Goal: Find specific page/section: Find specific page/section

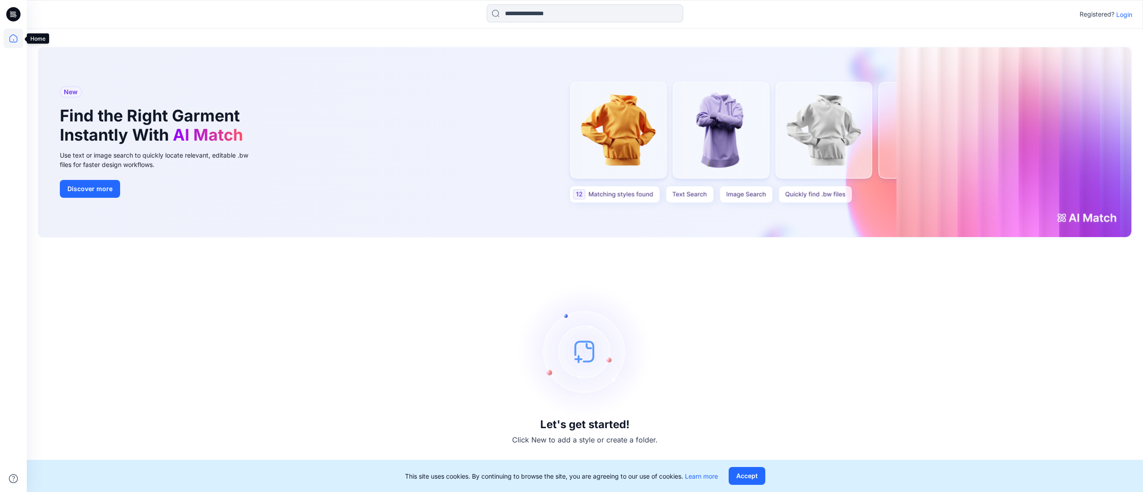
click at [12, 36] on icon at bounding box center [14, 39] width 20 height 20
click at [1121, 9] on div "Registered? Login" at bounding box center [1105, 14] width 53 height 11
click at [1124, 12] on p "Login" at bounding box center [1124, 14] width 16 height 9
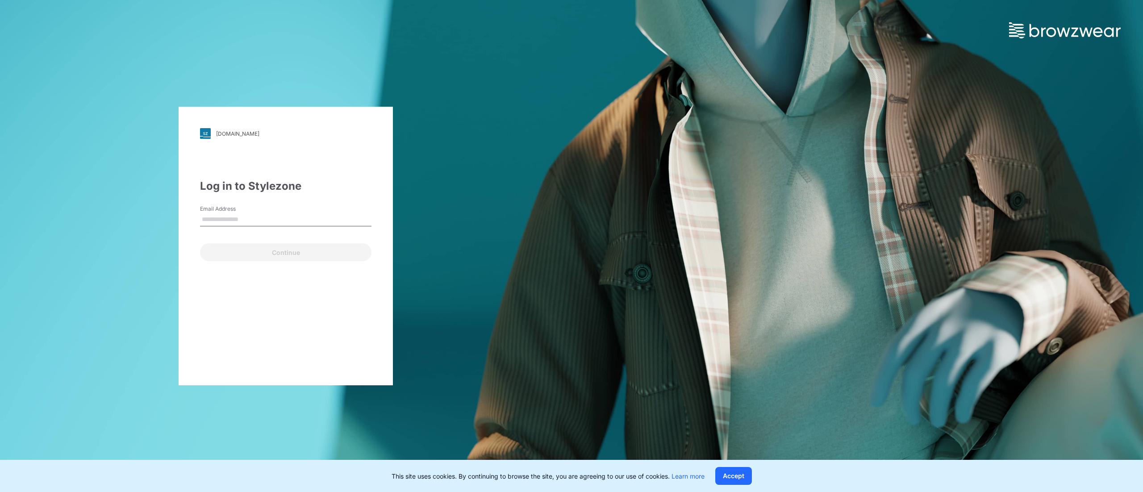
click at [240, 217] on input "Email Address" at bounding box center [285, 219] width 171 height 13
click at [268, 215] on input "Email Address" at bounding box center [285, 219] width 171 height 13
type input "**********"
click at [281, 254] on button "Continue" at bounding box center [285, 252] width 171 height 18
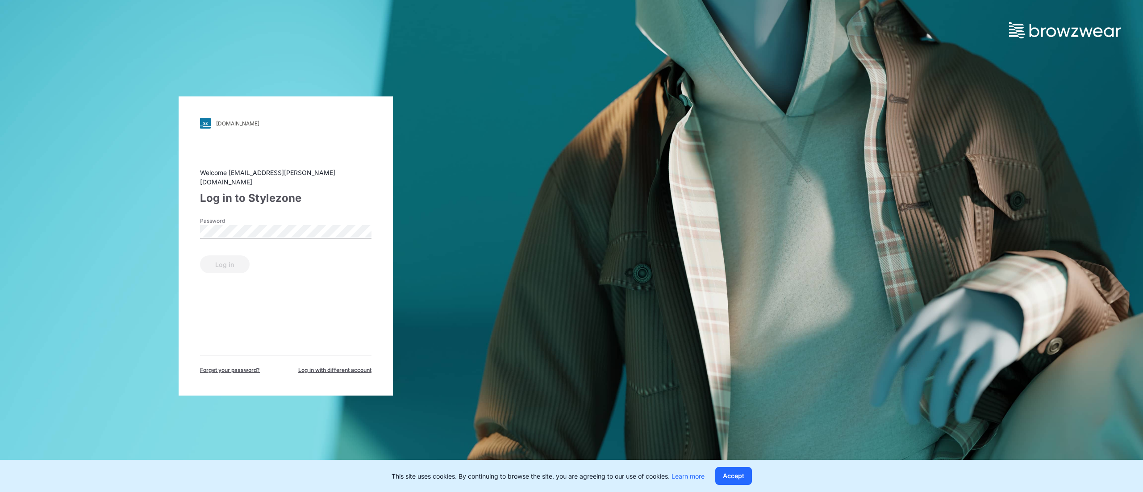
click at [233, 263] on div "Log in" at bounding box center [285, 262] width 171 height 21
click at [318, 291] on div "Welcome bannief@adjmi.com Log in to Stylezone Password Log in Forget your passw…" at bounding box center [285, 271] width 171 height 206
click at [258, 207] on div "Welcome bannief@adjmi.com Log in to Stylezone Password Log in Forget your passw…" at bounding box center [285, 271] width 171 height 206
click at [294, 217] on div "Password" at bounding box center [285, 230] width 171 height 27
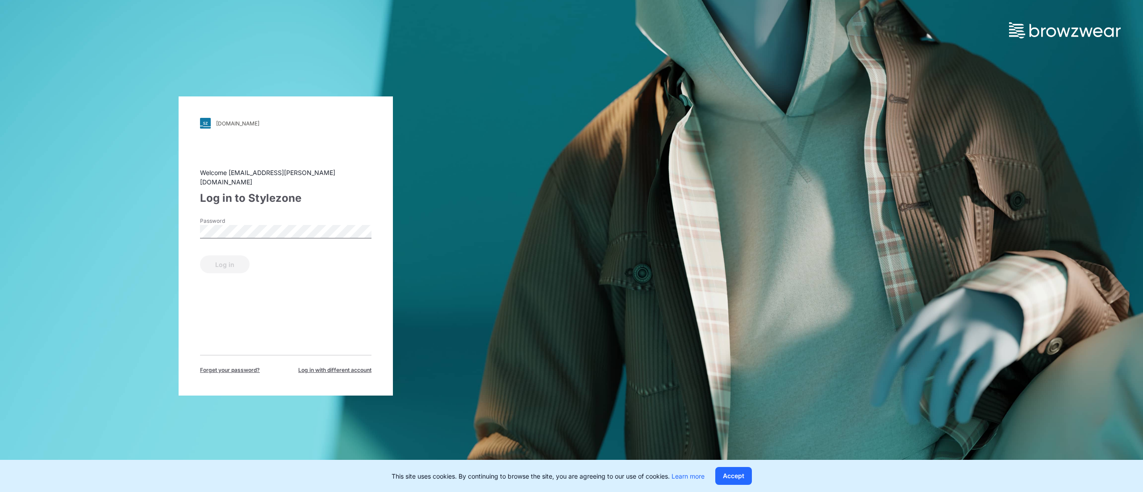
click at [354, 217] on div "Password" at bounding box center [285, 230] width 171 height 27
click at [241, 162] on div "walmart.stylezone.com Loading... Welcome bannief@adjmi.com Log in to Stylezone …" at bounding box center [286, 245] width 214 height 299
click at [225, 137] on div "walmart.stylezone.com Loading... Welcome bannief@adjmi.com Log in to Stylezone …" at bounding box center [286, 245] width 214 height 299
click at [315, 282] on div "Welcome bannief@adjmi.com Log in to Stylezone Password Log in Forget your passw…" at bounding box center [285, 271] width 171 height 206
click at [217, 252] on div "Log in" at bounding box center [285, 262] width 171 height 21
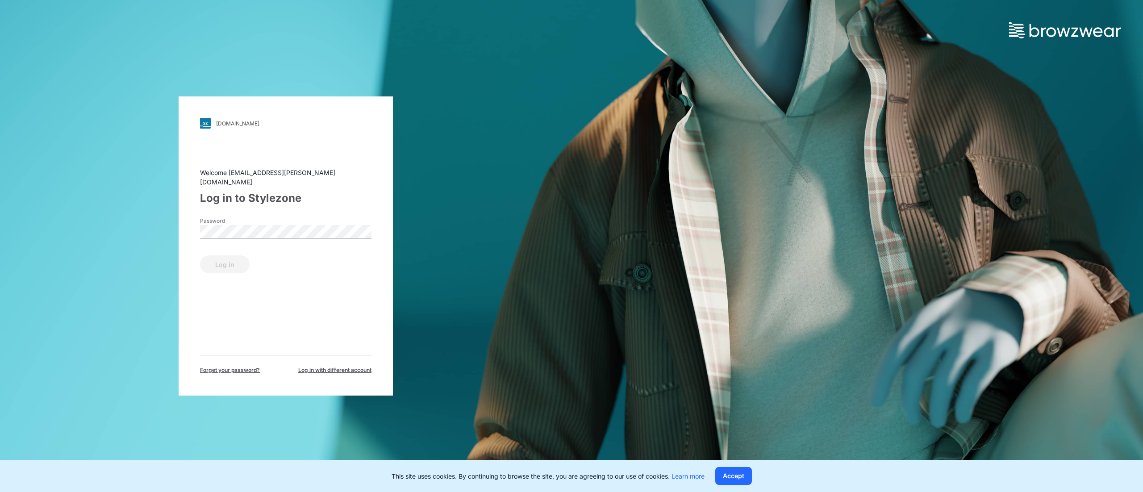
click at [226, 254] on div "Log in" at bounding box center [285, 262] width 171 height 21
drag, startPoint x: 226, startPoint y: 255, endPoint x: 231, endPoint y: 243, distance: 13.0
click at [226, 253] on div "Log in" at bounding box center [285, 262] width 171 height 21
click at [251, 219] on label "Password" at bounding box center [231, 221] width 62 height 8
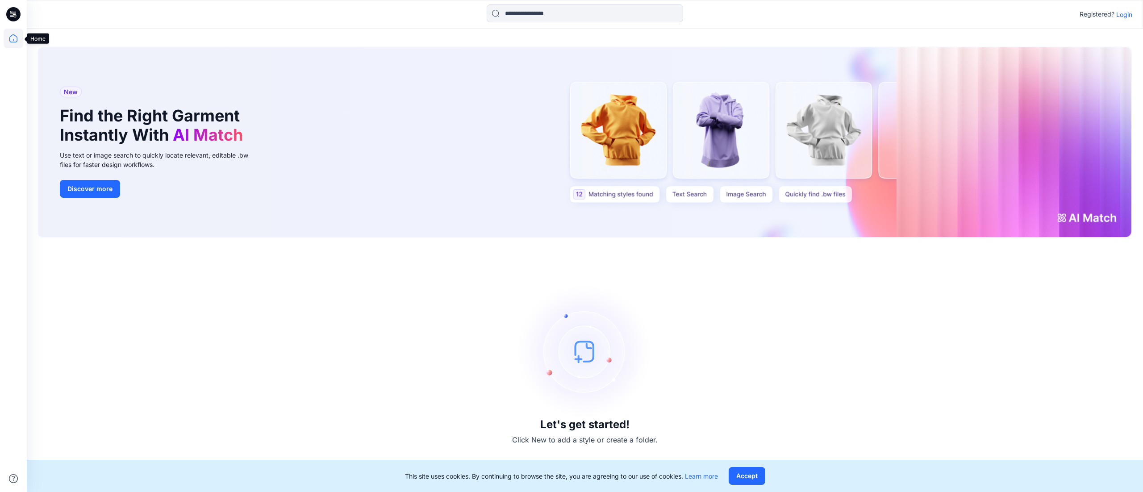
click at [11, 34] on icon at bounding box center [14, 39] width 20 height 20
click at [13, 32] on icon at bounding box center [14, 39] width 20 height 20
click at [14, 36] on icon at bounding box center [14, 39] width 20 height 20
click at [12, 5] on icon at bounding box center [13, 14] width 14 height 29
click at [10, 37] on icon at bounding box center [14, 39] width 20 height 20
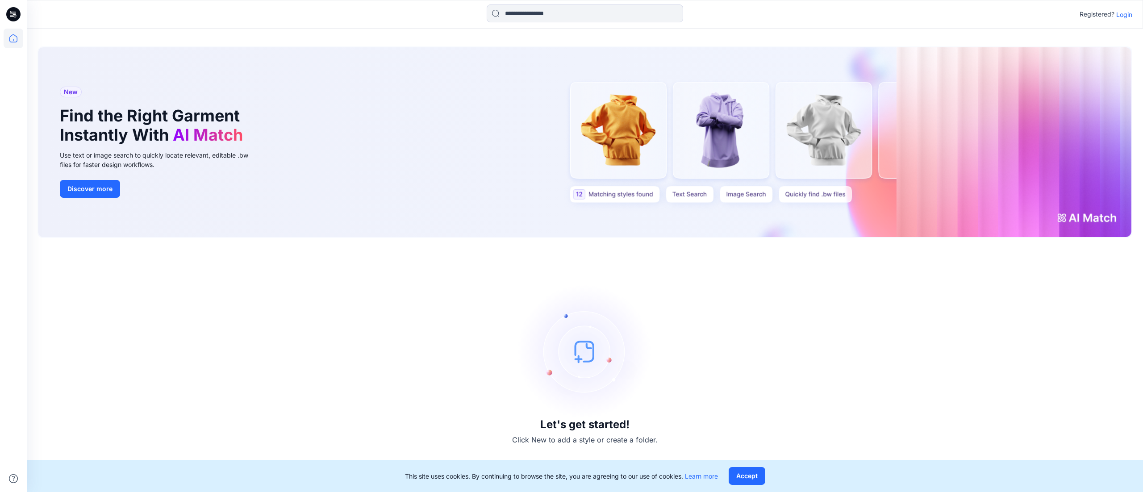
click at [1119, 13] on p "Login" at bounding box center [1124, 14] width 16 height 9
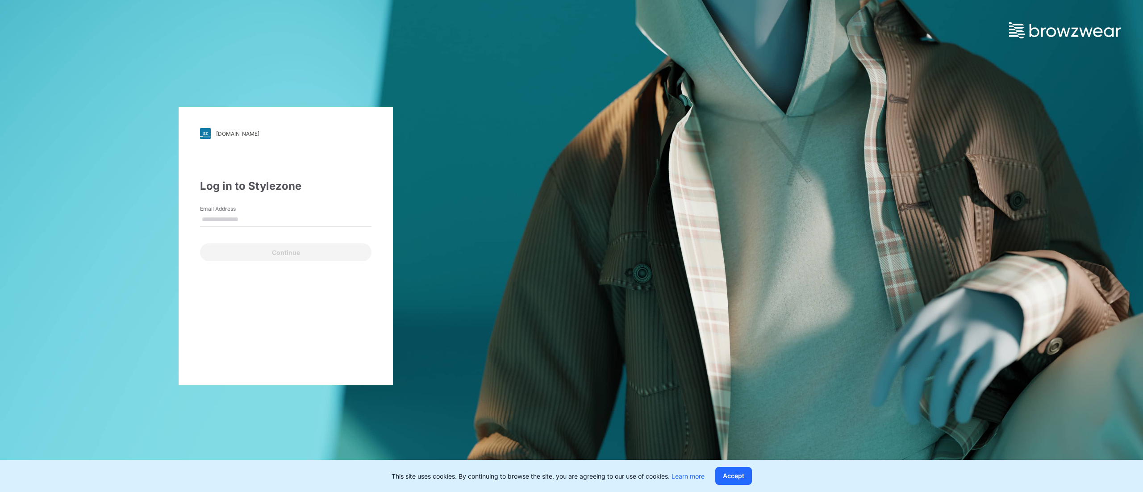
click at [251, 216] on input "Email Address" at bounding box center [285, 219] width 171 height 13
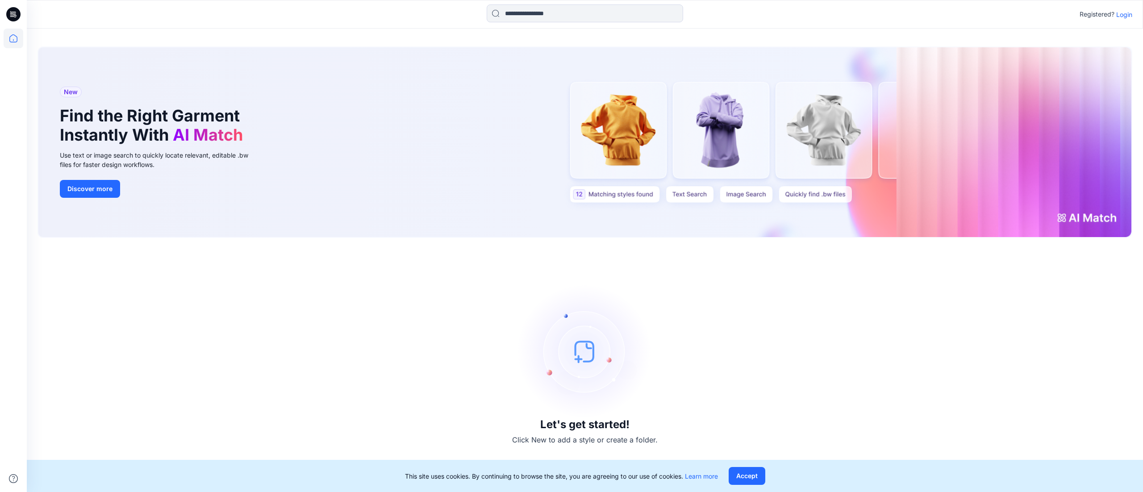
click at [329, 393] on div "Let's get started! Click New to add a style or create a folder." at bounding box center [584, 365] width 1094 height 233
click at [8, 33] on icon at bounding box center [14, 39] width 20 height 20
click at [1120, 13] on p "Login" at bounding box center [1124, 14] width 16 height 9
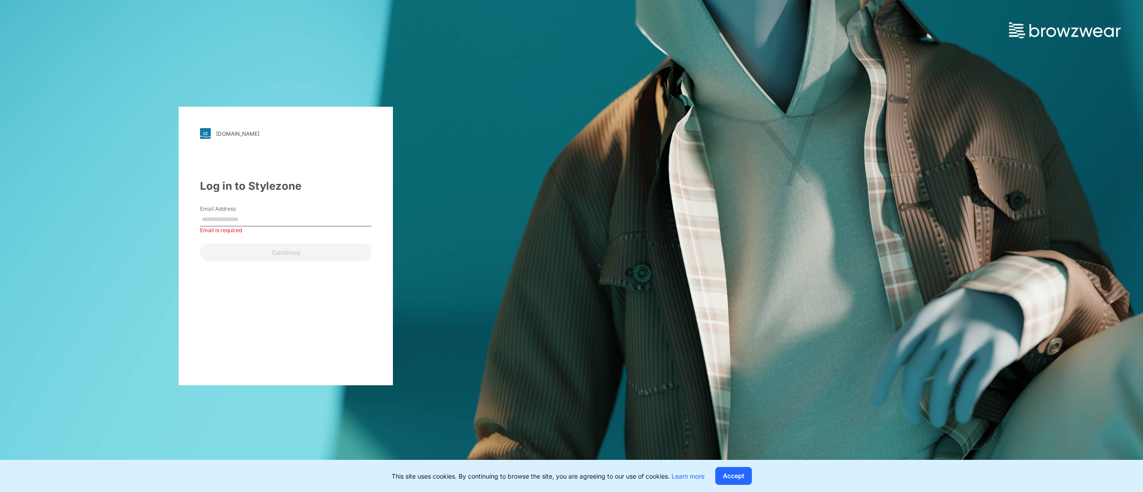
click at [318, 209] on div "Email Address Email is required" at bounding box center [285, 218] width 171 height 27
click at [307, 209] on div "Email Address Email is required" at bounding box center [285, 218] width 171 height 27
click at [232, 211] on label "Email Address" at bounding box center [231, 209] width 62 height 8
click at [232, 213] on input "Email Address" at bounding box center [285, 219] width 171 height 13
type input "**********"
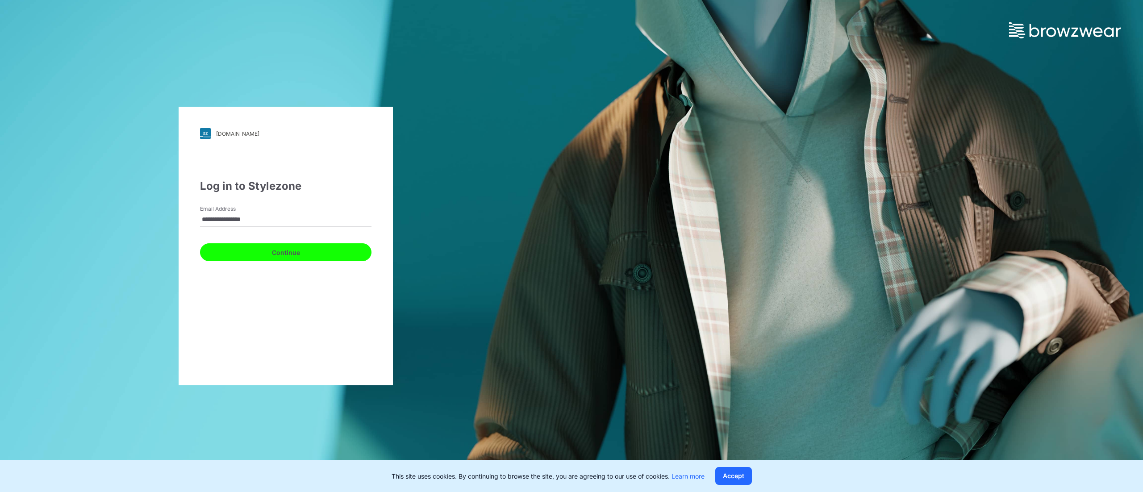
click at [293, 254] on button "Continue" at bounding box center [285, 252] width 171 height 18
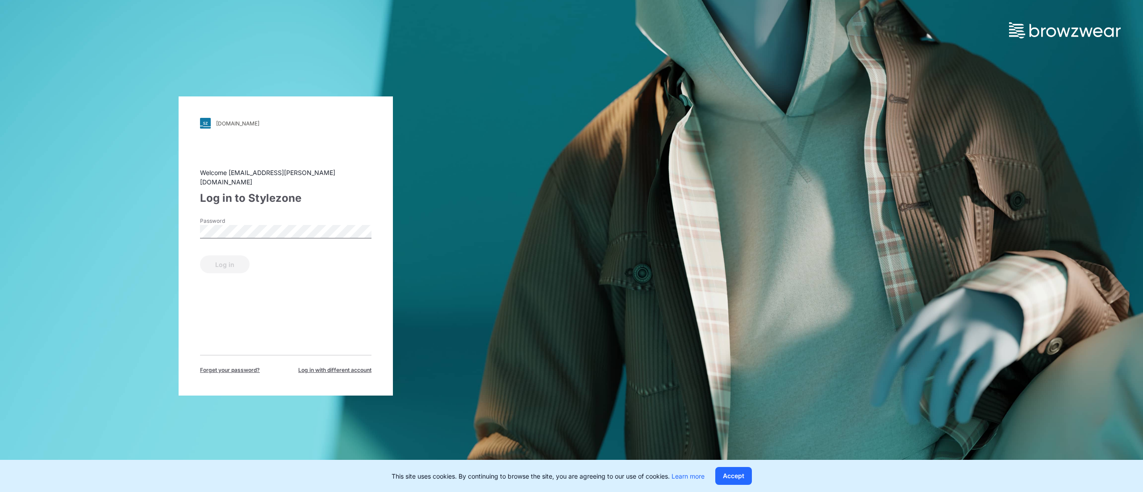
click at [290, 234] on div "Password" at bounding box center [285, 230] width 171 height 27
click at [297, 217] on div "Password" at bounding box center [285, 230] width 171 height 27
click at [233, 263] on div "Log in" at bounding box center [285, 262] width 171 height 21
click at [320, 281] on div "Welcome [EMAIL_ADDRESS][PERSON_NAME][DOMAIN_NAME] Log in to Stylezone Password …" at bounding box center [285, 271] width 171 height 206
click at [320, 280] on div "Welcome [EMAIL_ADDRESS][PERSON_NAME][DOMAIN_NAME] Log in to Stylezone Password …" at bounding box center [285, 271] width 171 height 206
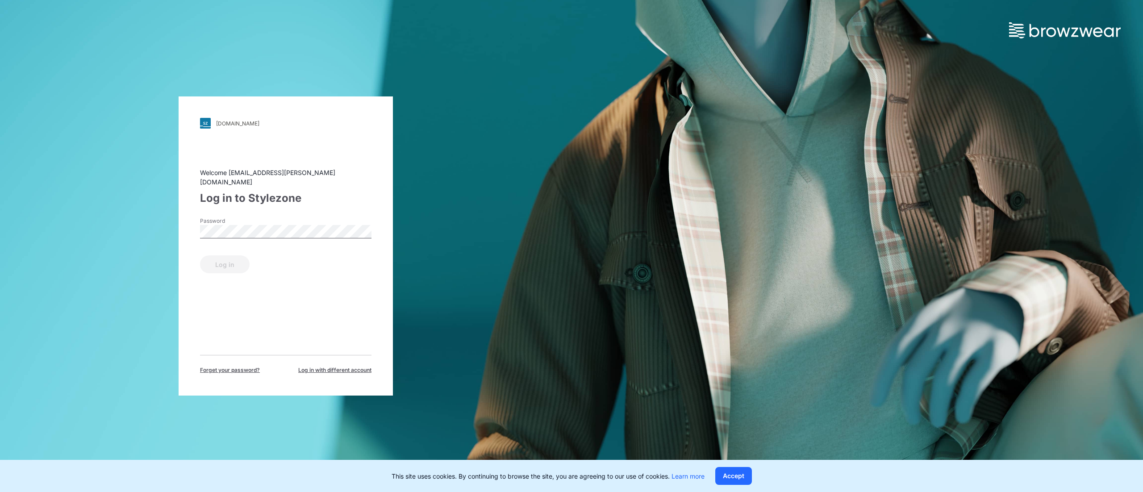
click at [226, 124] on link "[DOMAIN_NAME]" at bounding box center [285, 123] width 171 height 11
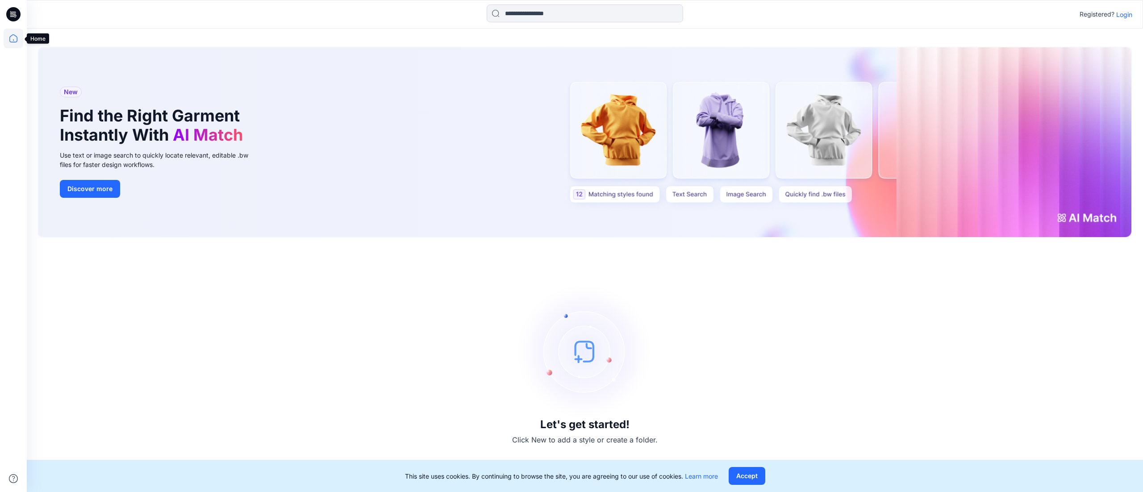
click at [11, 37] on icon at bounding box center [14, 39] width 20 height 20
click at [14, 33] on icon at bounding box center [14, 39] width 20 height 20
click at [1125, 11] on p "Login" at bounding box center [1124, 14] width 16 height 9
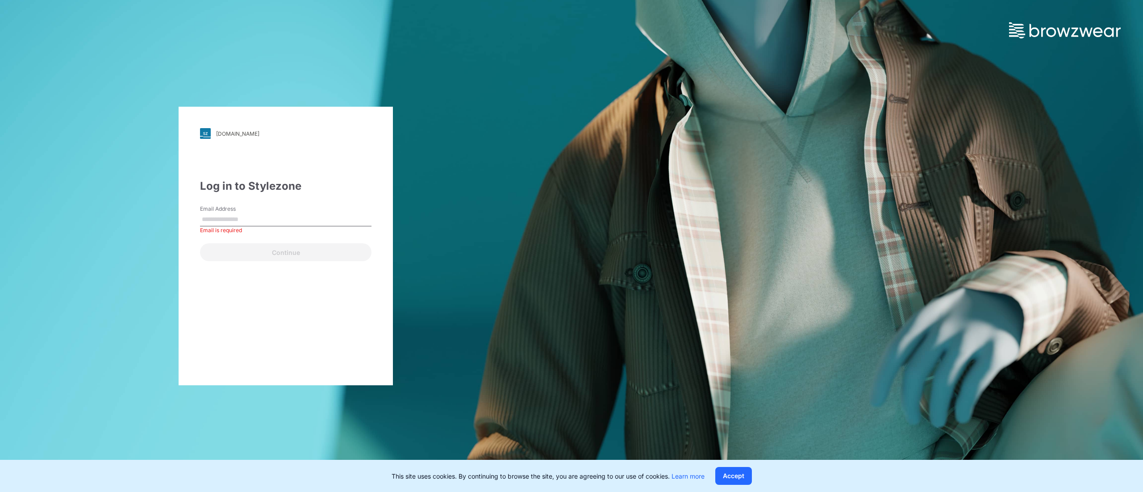
click at [234, 211] on label "Email Address" at bounding box center [231, 209] width 62 height 8
click at [234, 213] on input "Email Address" at bounding box center [285, 219] width 171 height 13
click at [315, 212] on div "Email Address Email is required" at bounding box center [285, 218] width 171 height 27
click at [308, 220] on input "Email Address" at bounding box center [285, 219] width 171 height 13
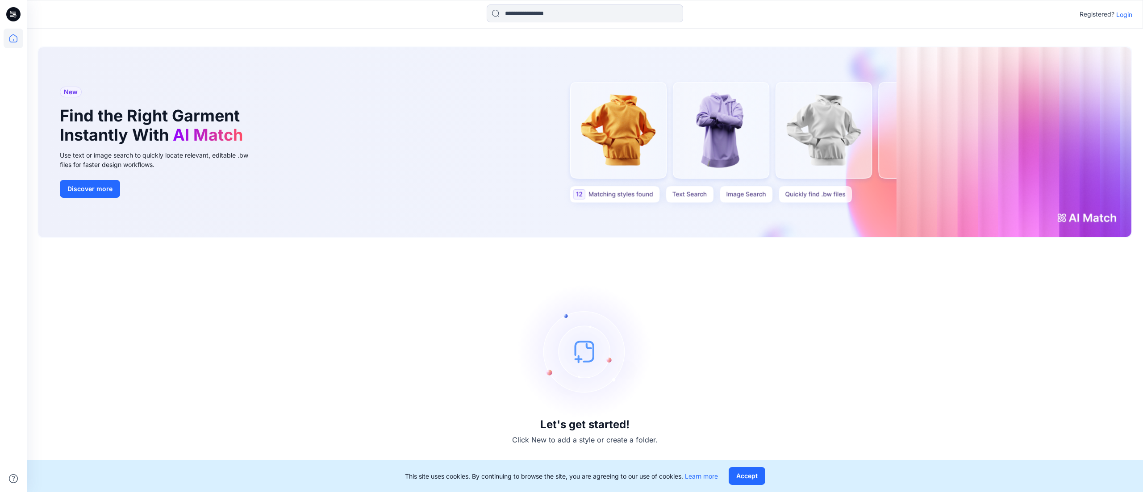
click at [1122, 10] on p "Login" at bounding box center [1124, 14] width 16 height 9
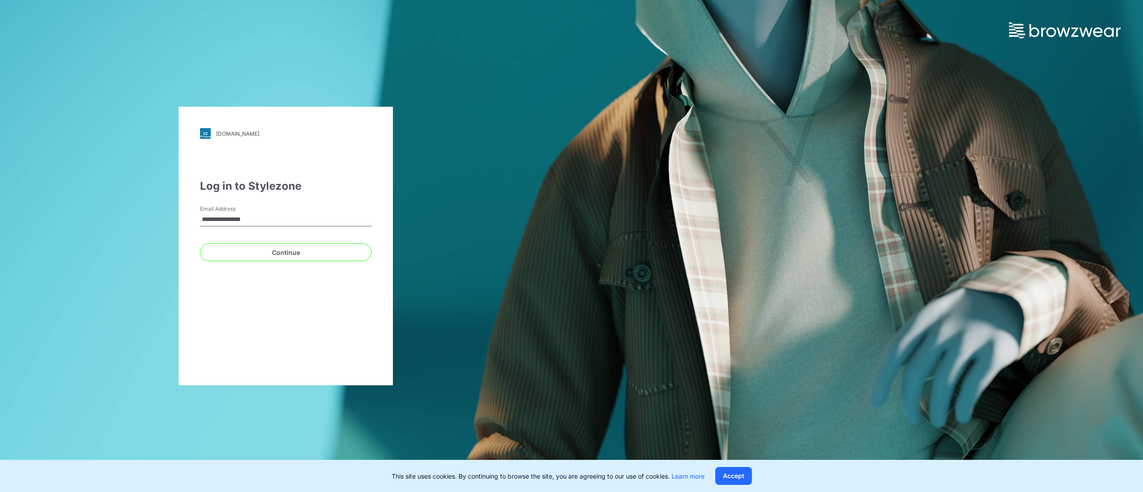
type input "**********"
click at [281, 251] on button "Continue" at bounding box center [285, 252] width 171 height 18
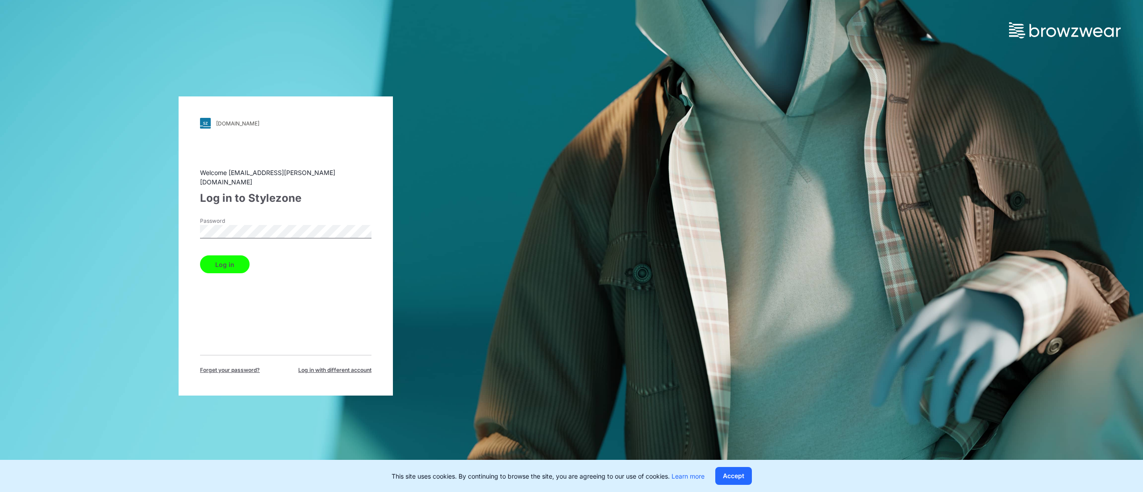
click at [220, 260] on button "Log in" at bounding box center [225, 264] width 50 height 18
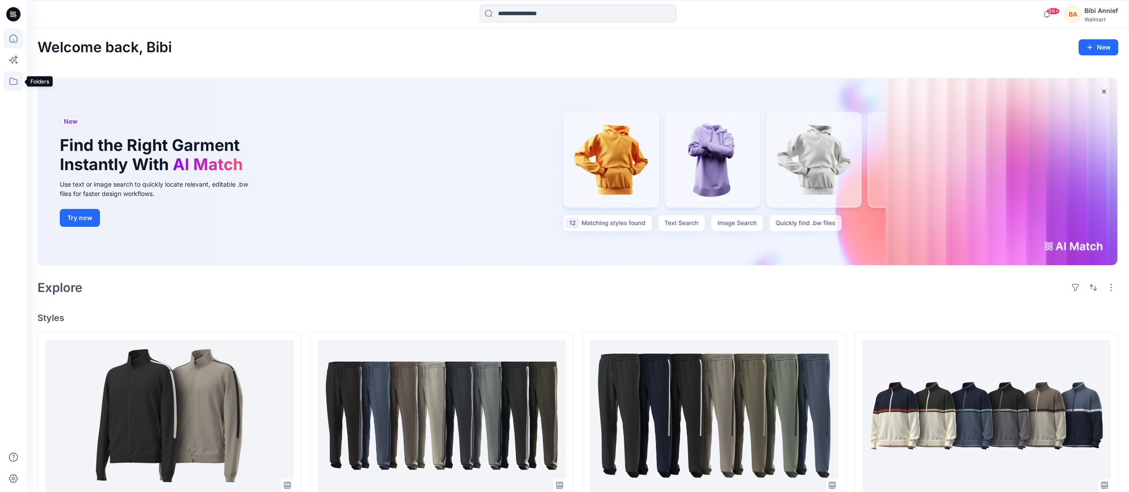
click at [8, 87] on icon at bounding box center [14, 81] width 20 height 20
click at [14, 79] on icon at bounding box center [13, 81] width 8 height 7
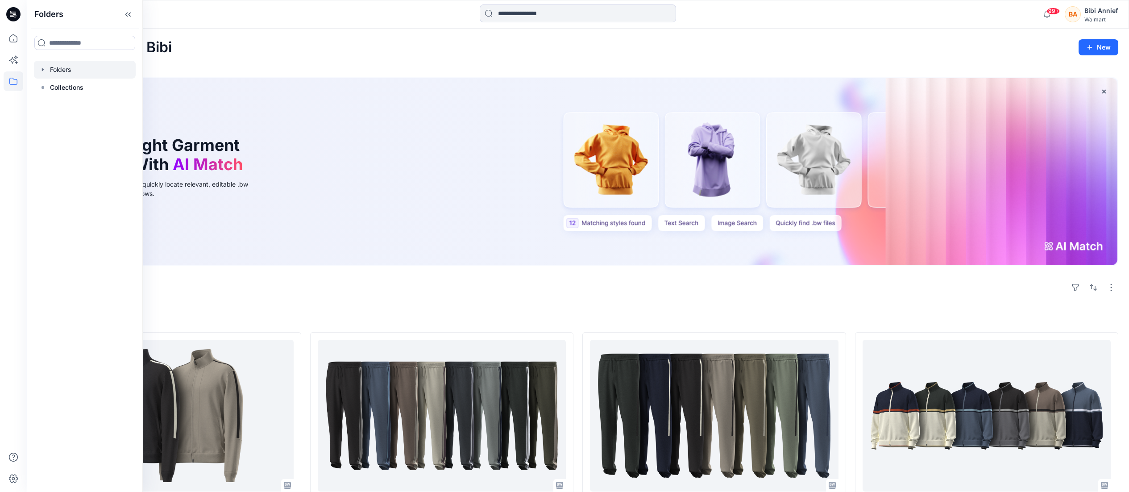
click at [42, 67] on icon "button" at bounding box center [42, 69] width 7 height 7
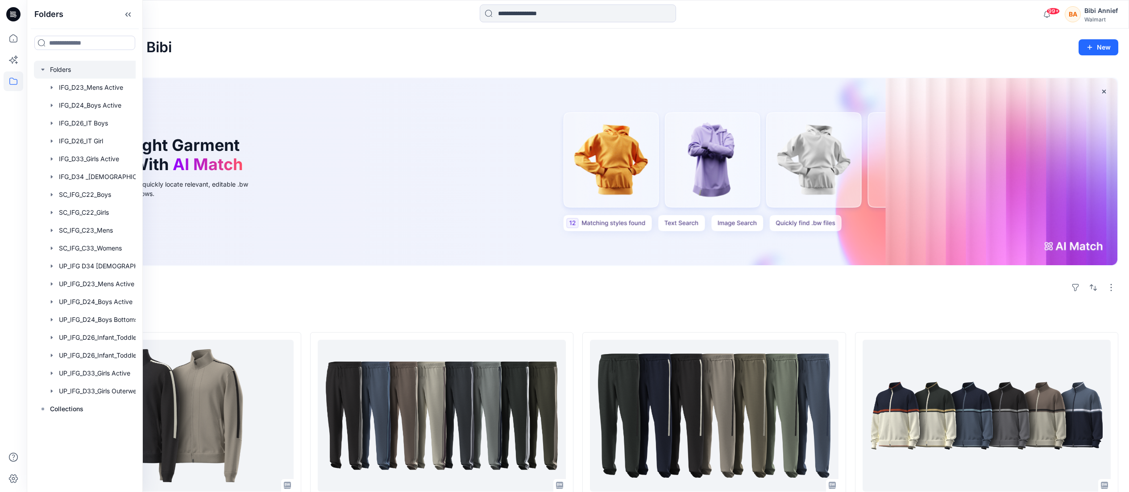
click at [62, 68] on div at bounding box center [96, 70] width 125 height 18
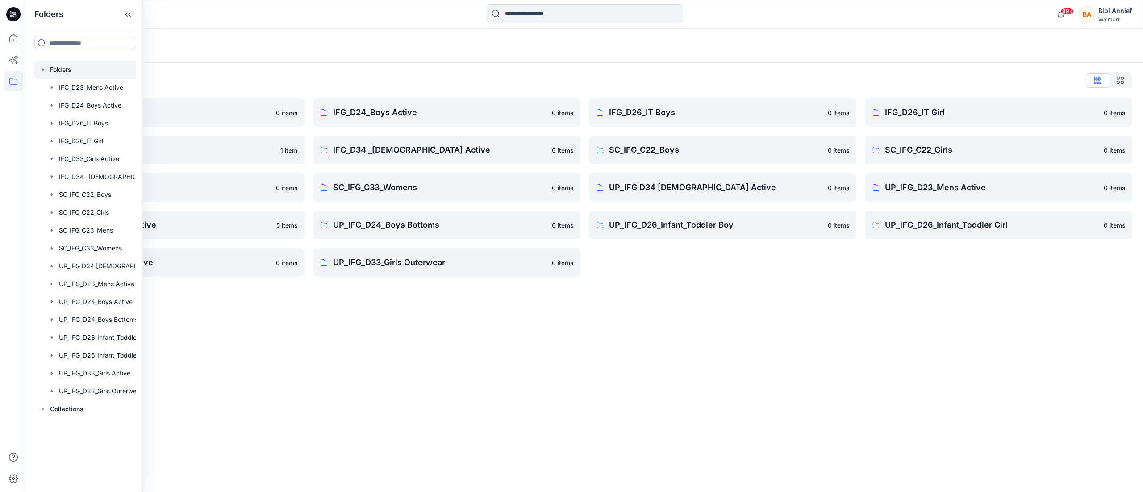
click at [527, 354] on div "Folders Folders List IFG_D23_Mens Active 0 items IFG_D33_Girls Active 1 item SC…" at bounding box center [585, 260] width 1116 height 463
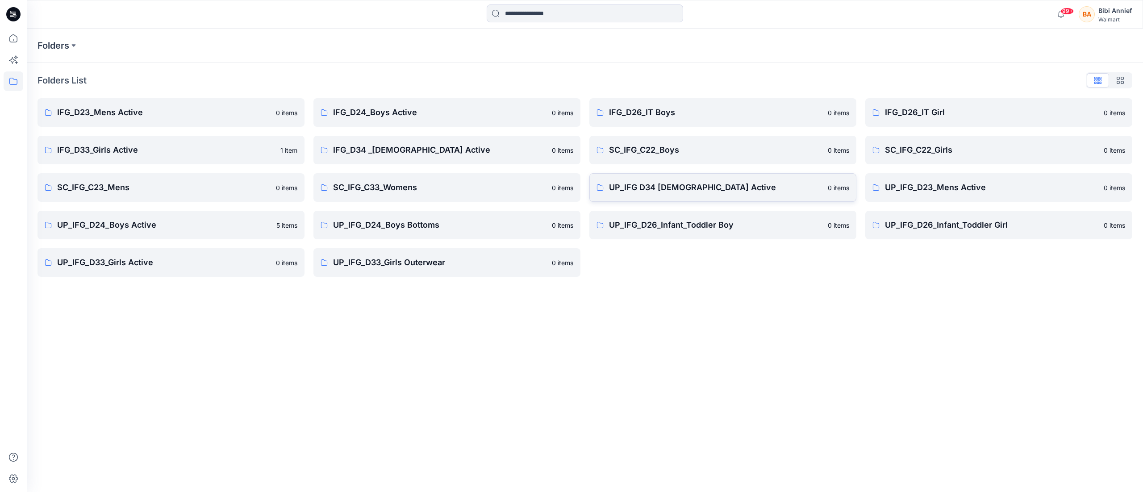
click at [639, 184] on p "UP_IFG D34 [DEMOGRAPHIC_DATA] Active" at bounding box center [715, 187] width 213 height 12
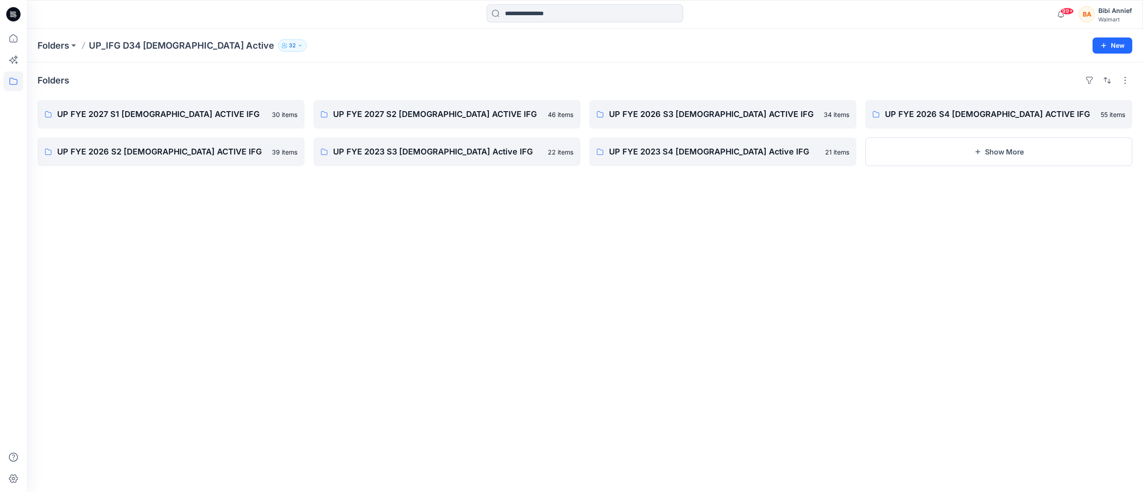
click at [509, 345] on div "Folders UP FYE 2027 S1 LADIES ACTIVE IFG 30 items UP FYE 2026 S2 LADIES ACTIVE …" at bounding box center [585, 276] width 1116 height 429
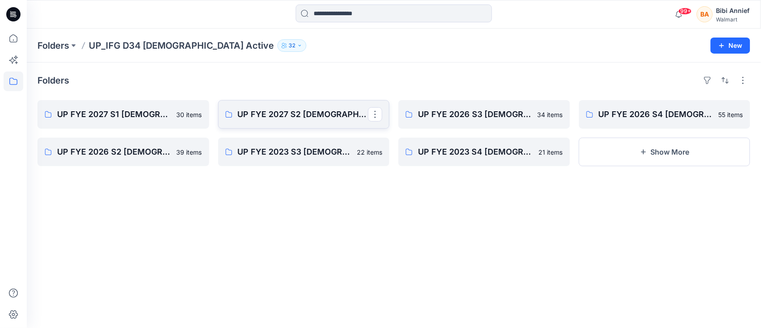
click at [255, 112] on p "UP FYE 2027 S2 [DEMOGRAPHIC_DATA] ACTIVE IFG" at bounding box center [303, 114] width 131 height 12
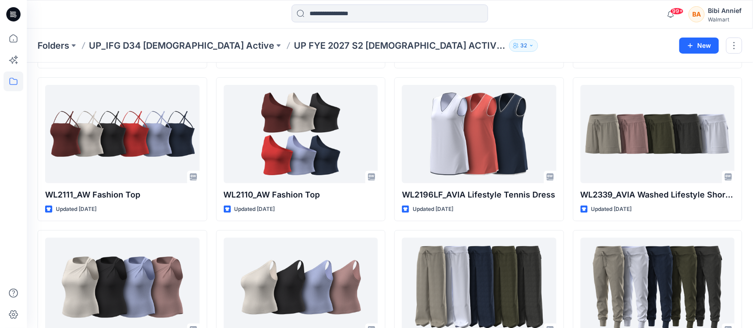
scroll to position [1071, 0]
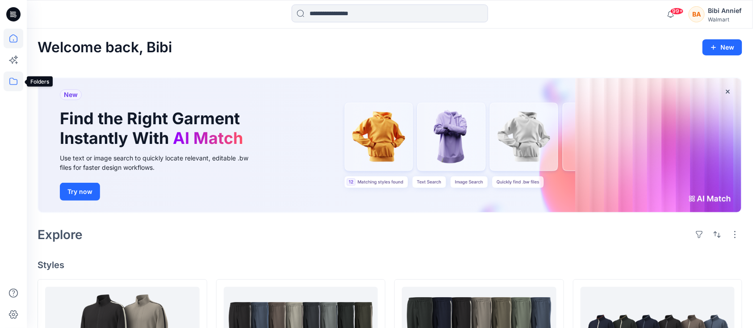
click at [14, 79] on icon at bounding box center [14, 81] width 20 height 20
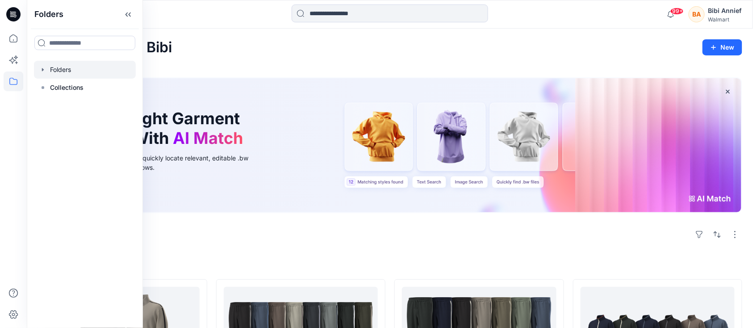
click at [63, 64] on div at bounding box center [85, 70] width 102 height 18
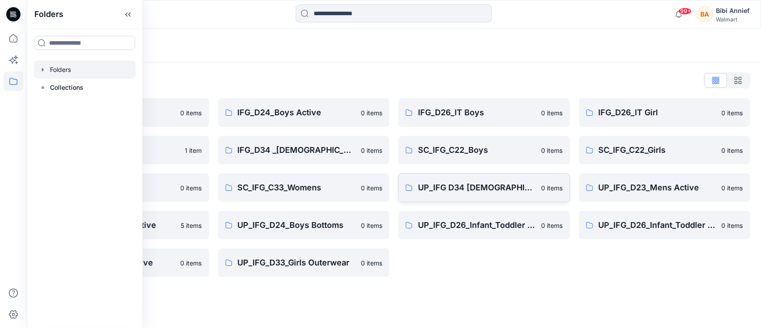
click at [451, 185] on p "UP_IFG D34 [DEMOGRAPHIC_DATA] Active" at bounding box center [477, 187] width 118 height 12
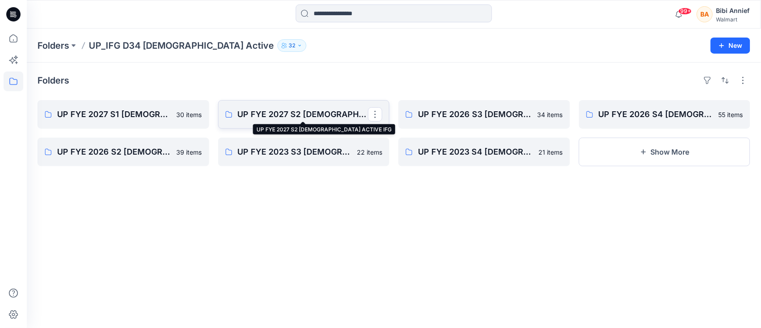
click at [271, 113] on p "UP FYE 2027 S2 [DEMOGRAPHIC_DATA] ACTIVE IFG" at bounding box center [303, 114] width 131 height 12
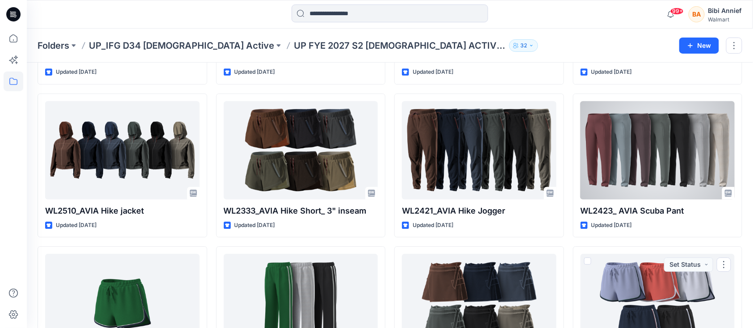
scroll to position [764, 0]
